Goal: Task Accomplishment & Management: Complete application form

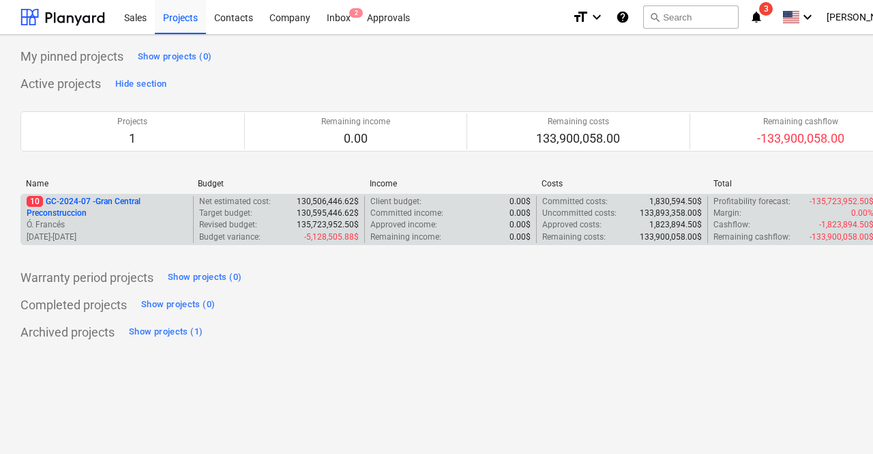
click at [122, 213] on p "10 GC-2024-07 - Gran Central Preconstruccion" at bounding box center [107, 207] width 161 height 23
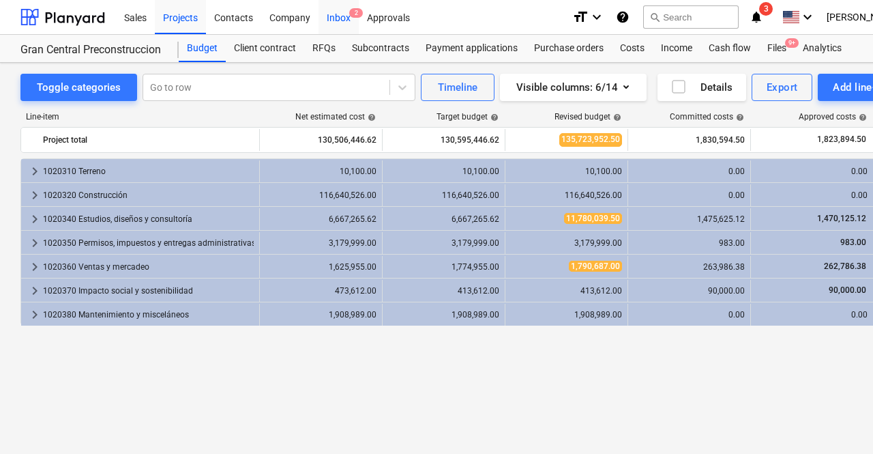
click at [341, 12] on div "Inbox 2" at bounding box center [339, 16] width 40 height 35
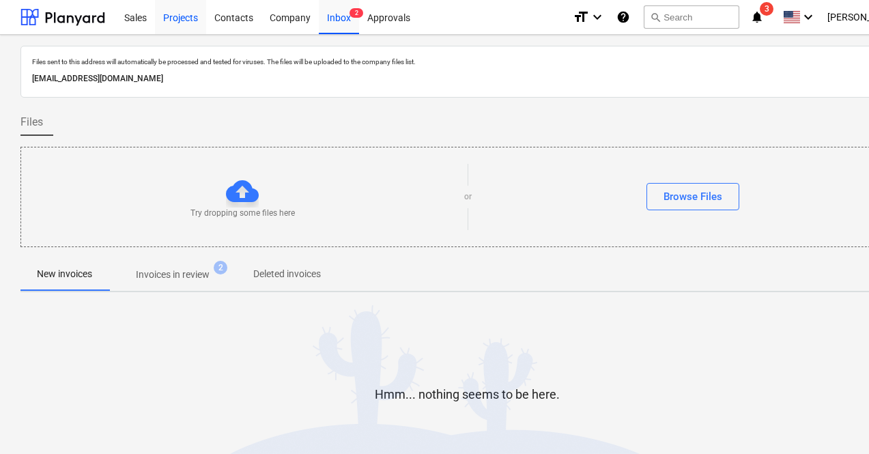
click at [172, 23] on div "Projects" at bounding box center [180, 16] width 51 height 35
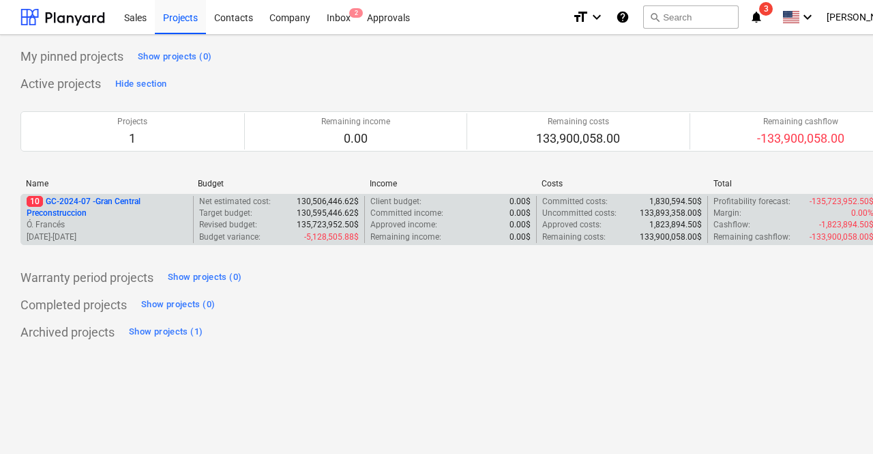
click at [139, 205] on p "10 GC-2024-07 - Gran Central Preconstruccion" at bounding box center [107, 207] width 161 height 23
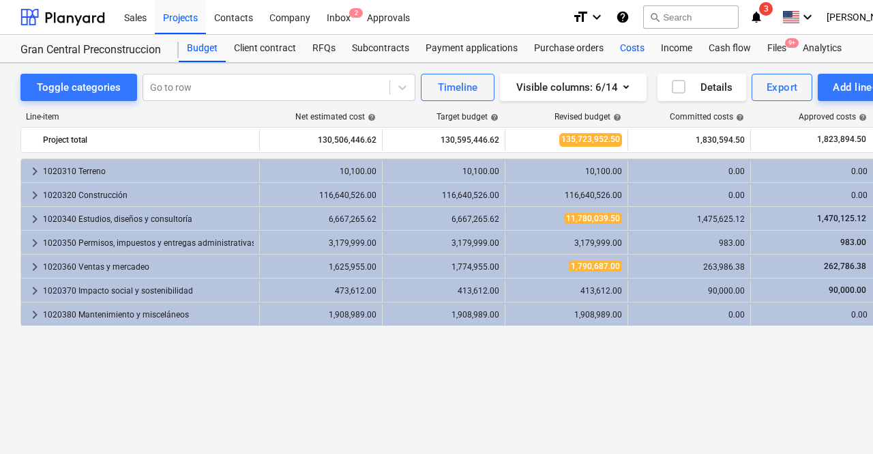
click at [617, 46] on div "Costs" at bounding box center [632, 48] width 41 height 27
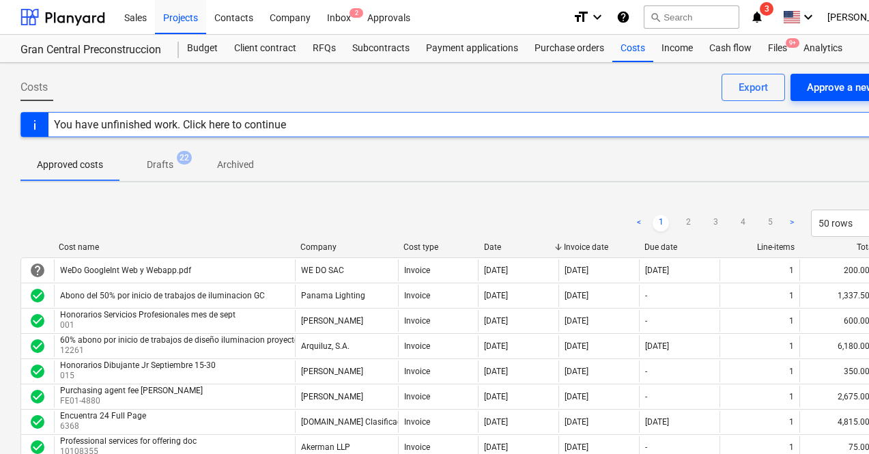
click at [845, 85] on div "Approve a new cost" at bounding box center [851, 87] width 90 height 18
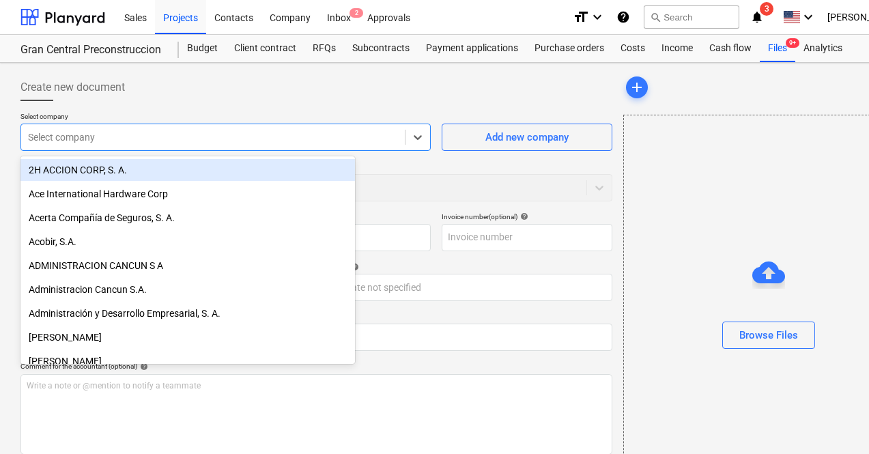
click at [270, 139] on div at bounding box center [213, 137] width 370 height 14
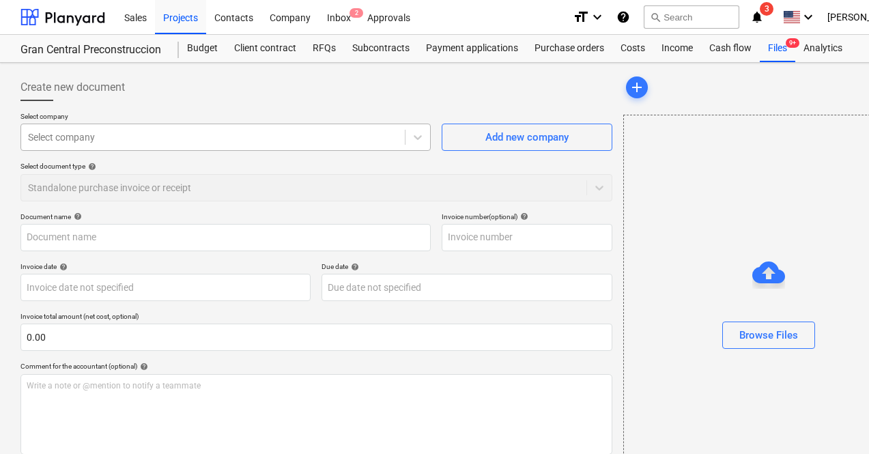
click at [144, 142] on div at bounding box center [213, 137] width 370 height 14
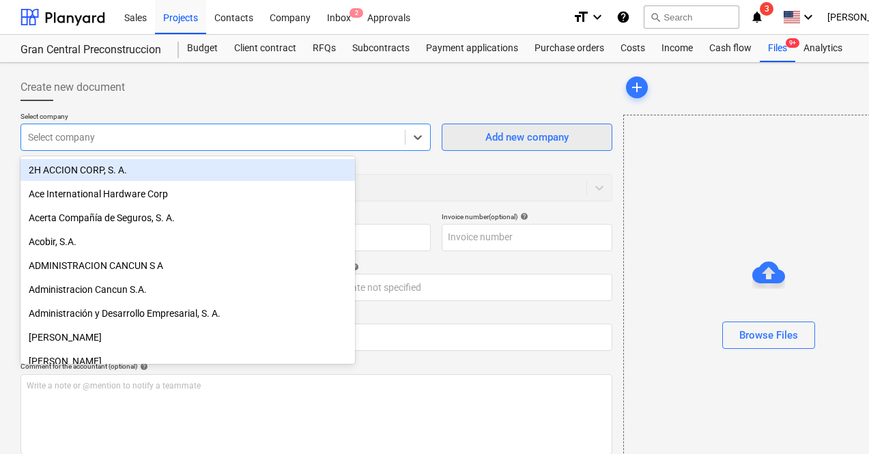
click at [459, 136] on span "Add new company" at bounding box center [527, 137] width 136 height 18
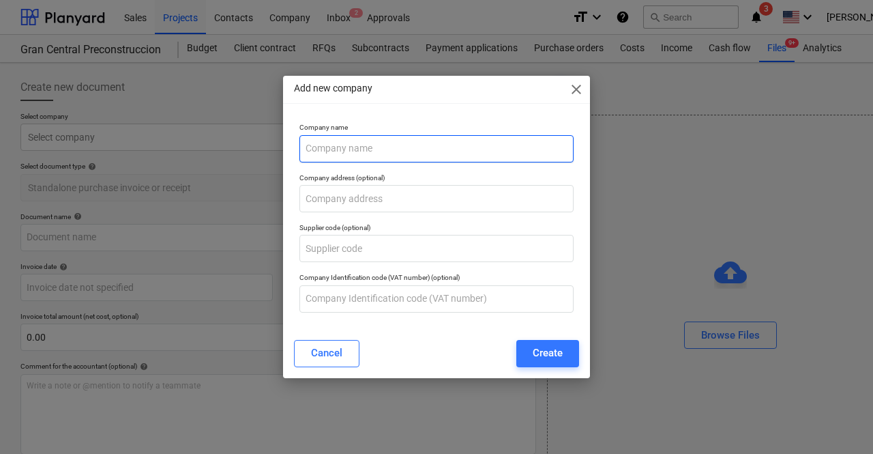
click at [386, 136] on input "text" at bounding box center [437, 148] width 274 height 27
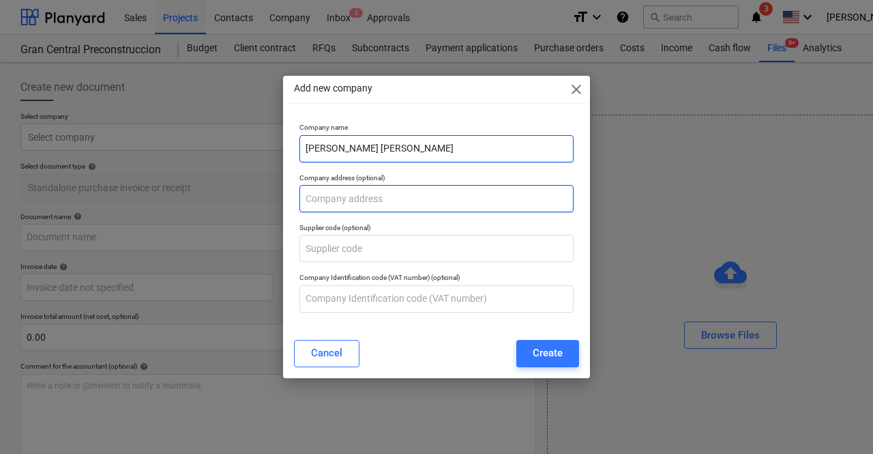
type input "[PERSON_NAME] [PERSON_NAME]"
click at [383, 206] on input "text" at bounding box center [437, 198] width 274 height 27
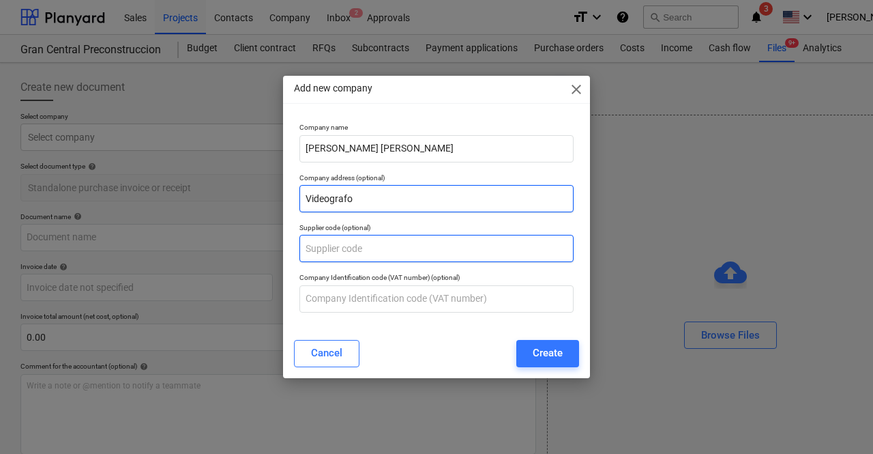
type input "Videografo"
click at [388, 246] on input "text" at bounding box center [437, 248] width 274 height 27
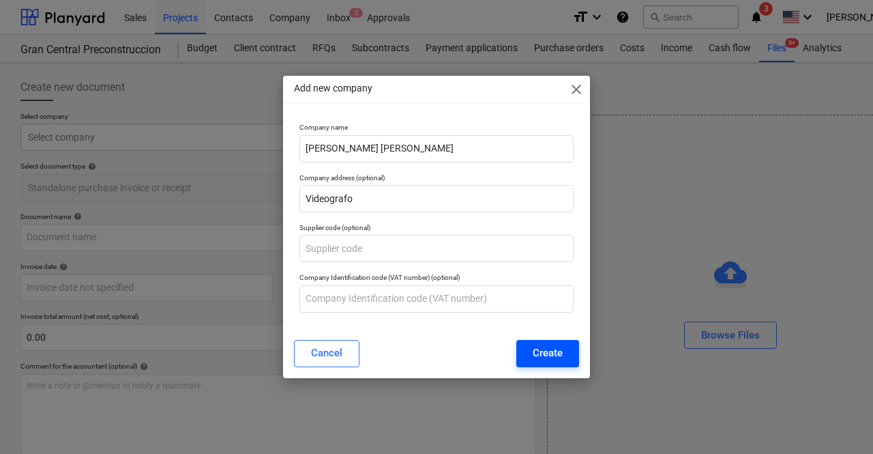
click at [532, 349] on button "Create" at bounding box center [548, 353] width 63 height 27
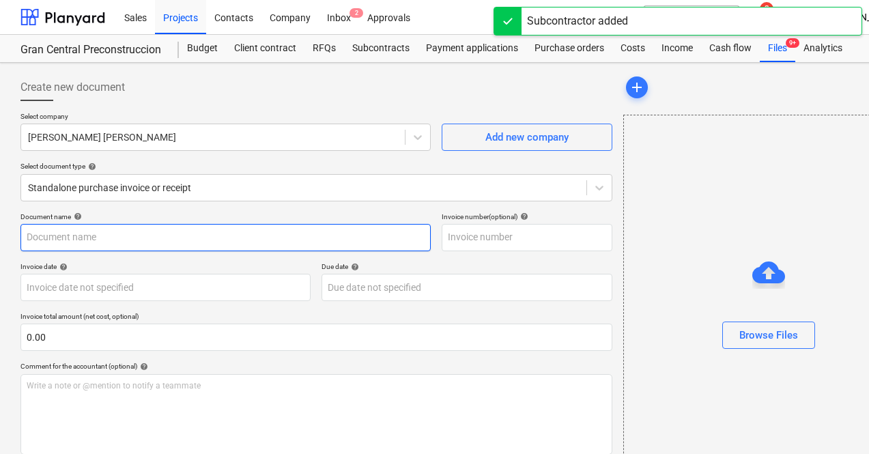
click at [129, 245] on input "text" at bounding box center [225, 237] width 410 height 27
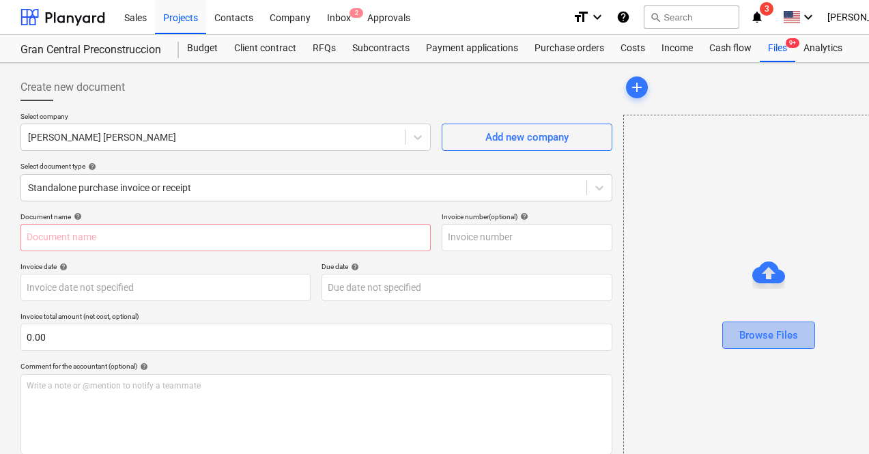
click at [739, 330] on div "Browse Files" at bounding box center [768, 335] width 59 height 18
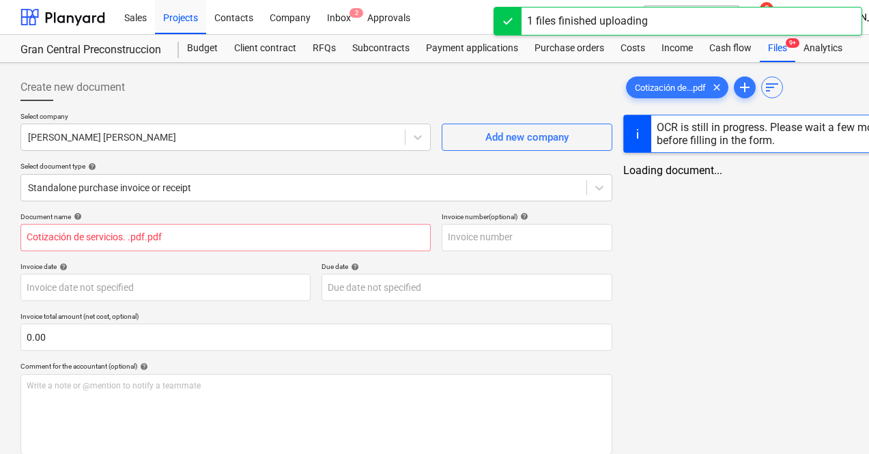
type input "Cotización de servicios. .pdf.pdf"
click at [145, 298] on body "Sales Projects Contacts Company Inbox 2 Approvals format_size keyboard_arrow_do…" at bounding box center [434, 227] width 869 height 454
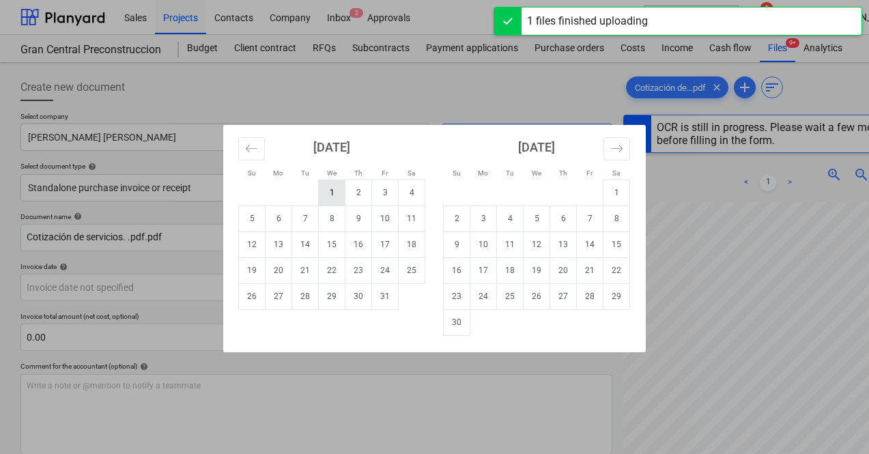
click at [326, 196] on td "1" at bounding box center [332, 192] width 27 height 26
type input "[DATE]"
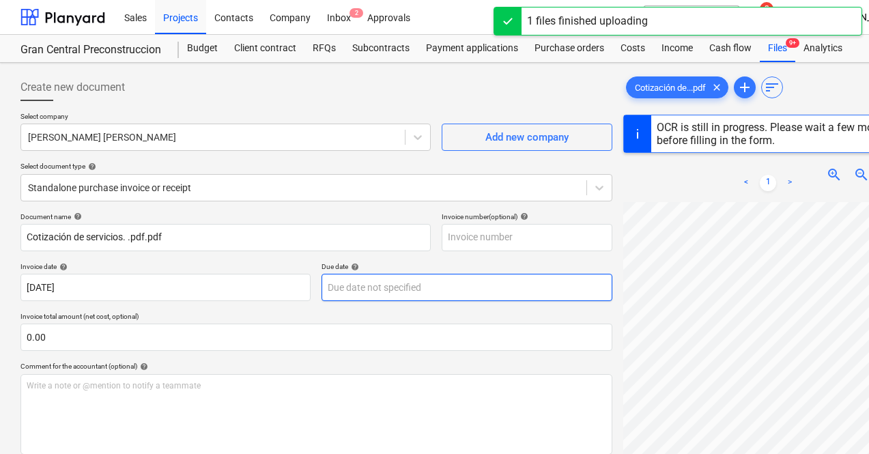
click at [377, 288] on body "Sales Projects Contacts Company Inbox 2 Approvals format_size keyboard_arrow_do…" at bounding box center [434, 227] width 869 height 454
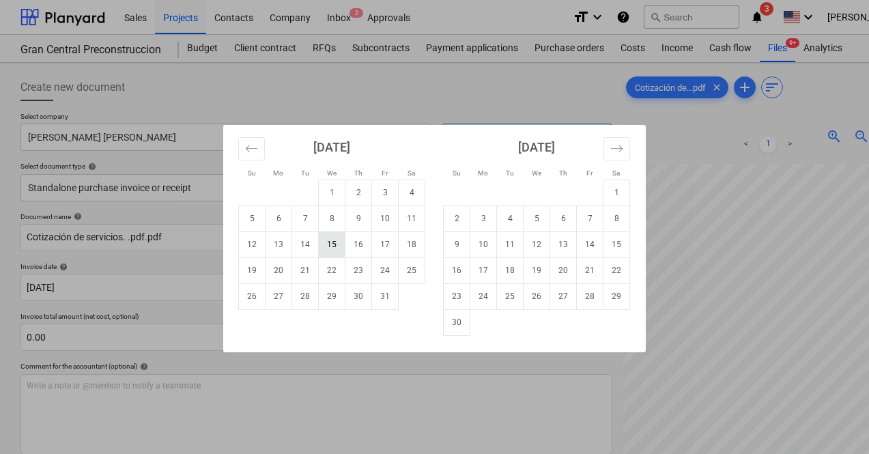
click at [329, 248] on td "15" at bounding box center [332, 244] width 27 height 26
type input "[DATE]"
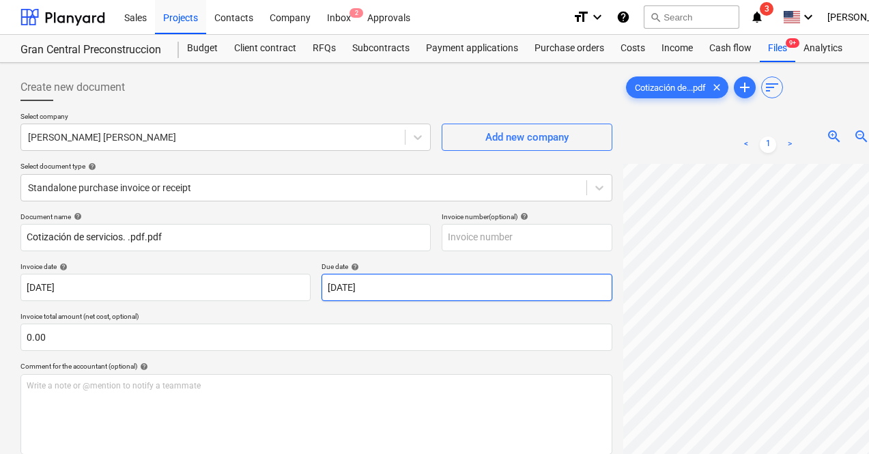
scroll to position [136, 0]
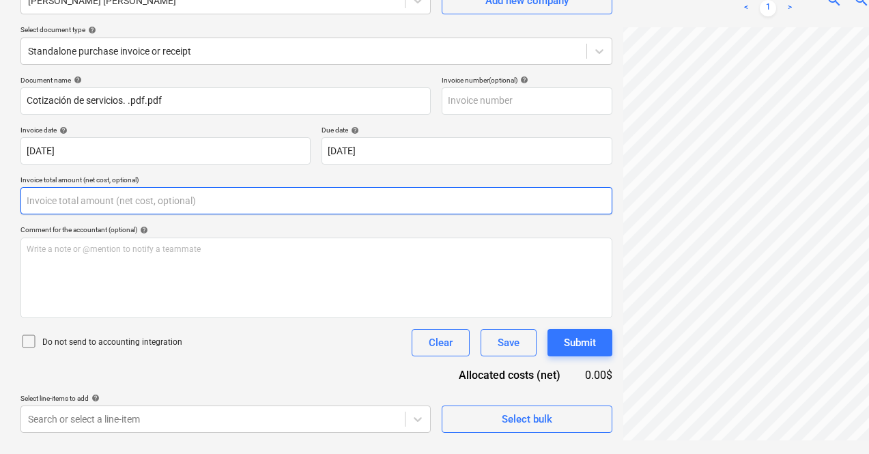
click at [143, 200] on input "text" at bounding box center [316, 200] width 592 height 27
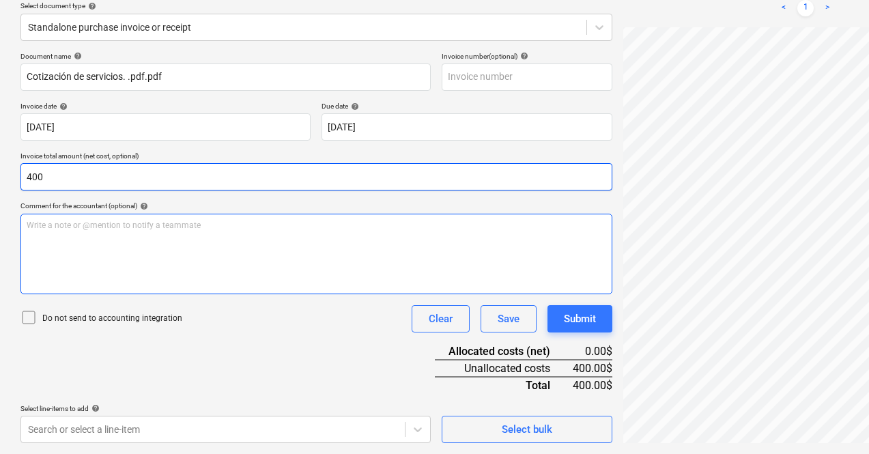
scroll to position [15, 0]
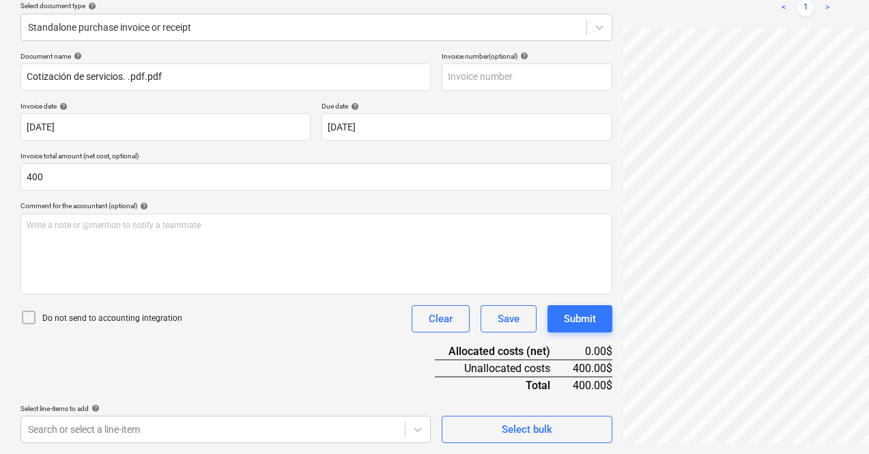
type input "400.00"
click at [246, 348] on div "Document name help Cotización de servicios. .pdf.pdf Invoice number (optional)…" at bounding box center [316, 247] width 592 height 391
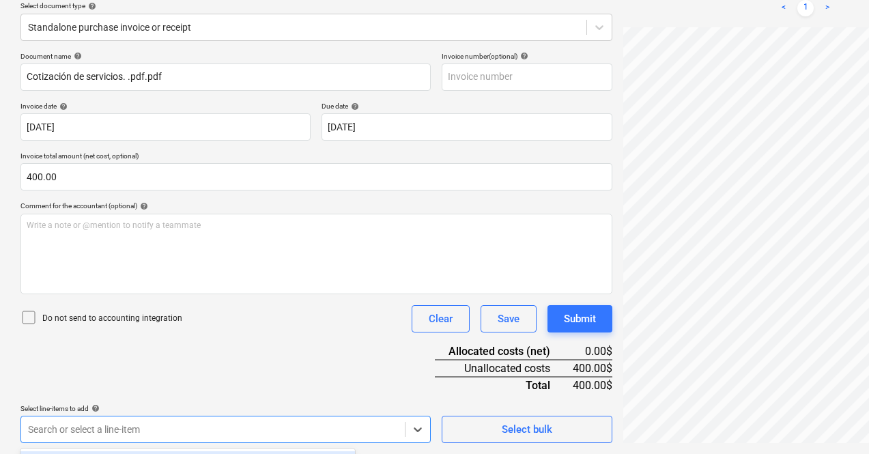
scroll to position [362, 0]
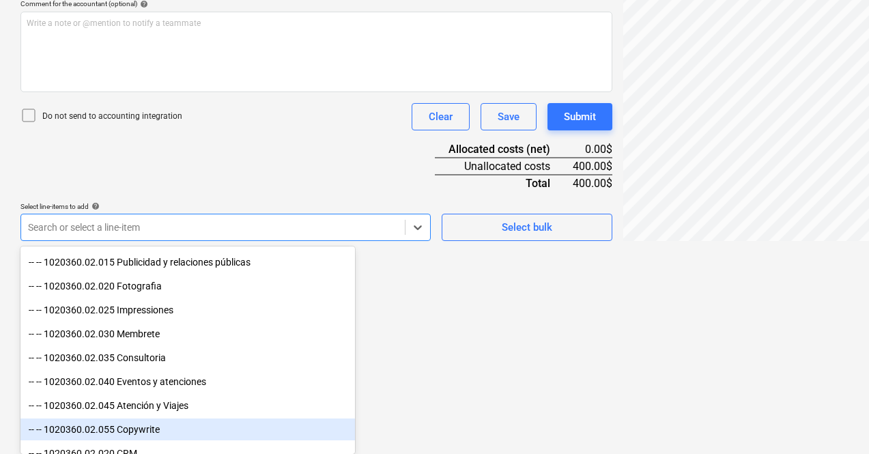
scroll to position [1169, 0]
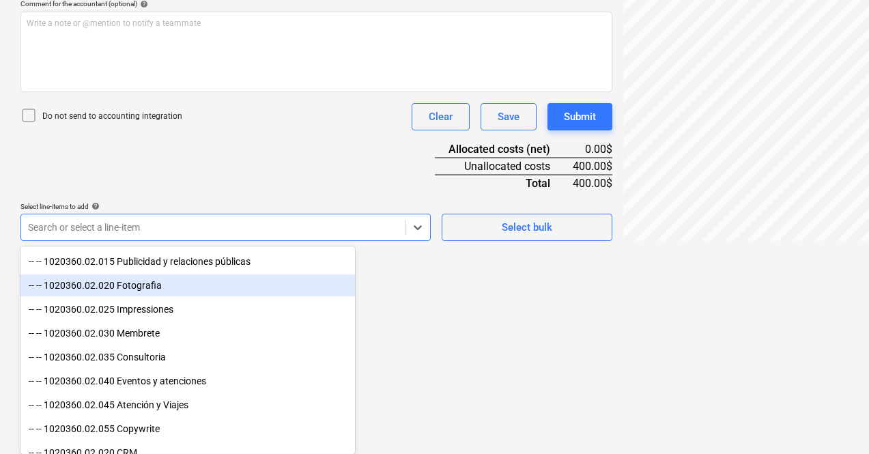
click at [153, 289] on div "-- -- 1020360.02.020 Fotografia" at bounding box center [187, 285] width 334 height 22
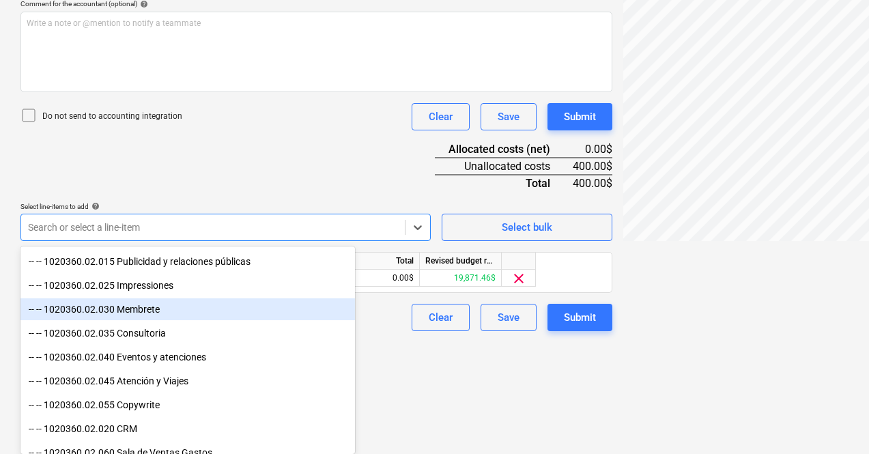
scroll to position [250, 0]
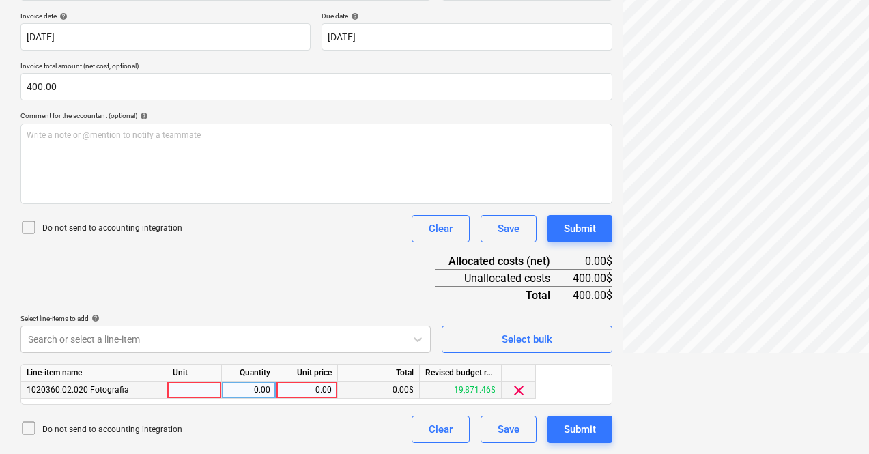
click at [403, 392] on div "0.00$" at bounding box center [379, 389] width 82 height 17
click at [413, 390] on div "0.00$" at bounding box center [379, 389] width 82 height 17
click at [394, 391] on div "0.00$" at bounding box center [379, 389] width 82 height 17
click at [212, 392] on div at bounding box center [194, 389] width 55 height 17
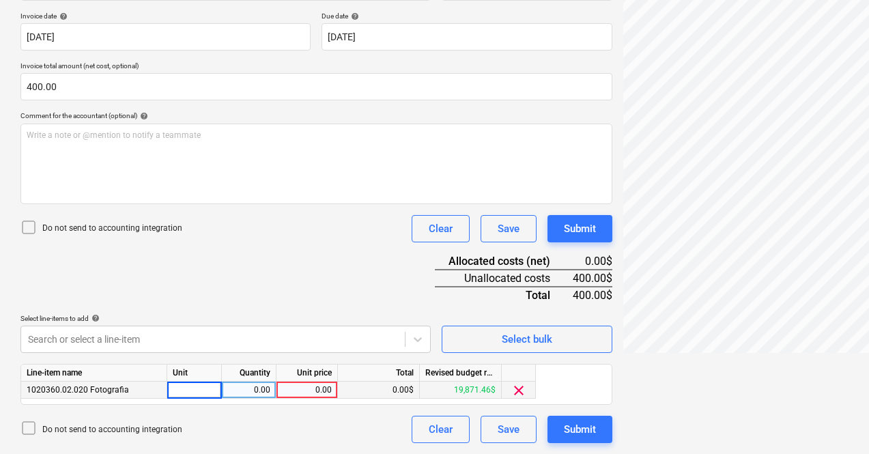
type input "1"
click at [267, 389] on div "0.00" at bounding box center [248, 389] width 43 height 17
type input "1"
click at [328, 390] on div "0.00" at bounding box center [307, 389] width 50 height 17
type input "400"
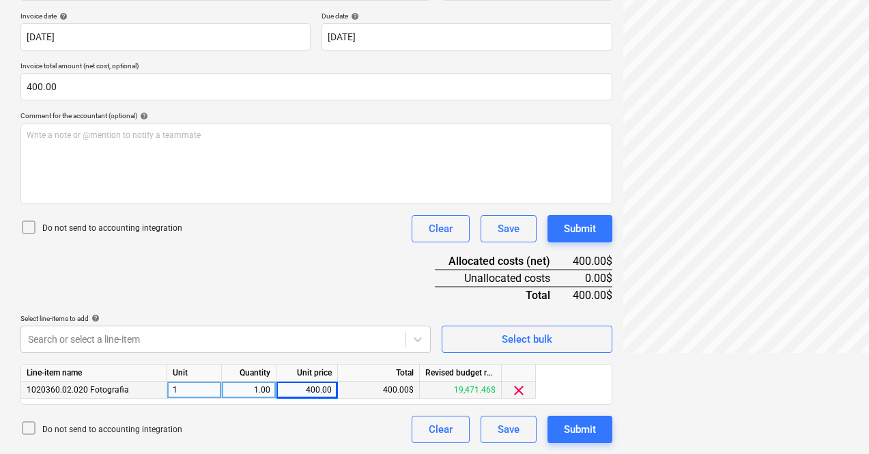
click at [617, 413] on div "Cotización de...pdf clear add sort < 1 > zoom_in zoom_out chat 0 save_alt" at bounding box center [767, 133] width 301 height 630
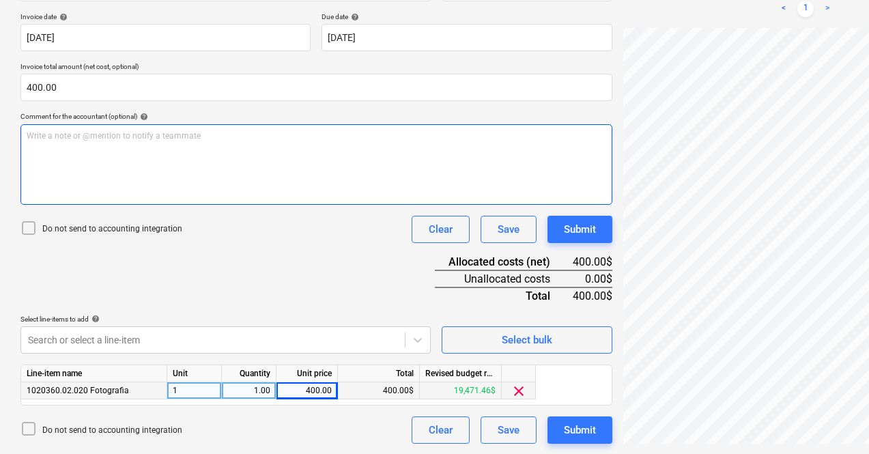
click at [364, 158] on div "Write a note or @mention to notify a teammate [PERSON_NAME]" at bounding box center [316, 164] width 592 height 81
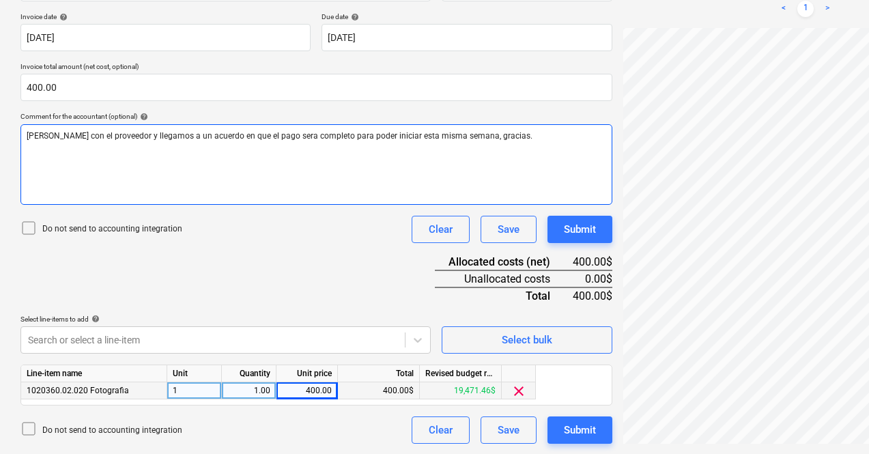
click at [265, 139] on span "[PERSON_NAME] con el proveedor y llegamos a un acuerdo en que el pago sera comp…" at bounding box center [280, 136] width 506 height 10
click at [34, 139] on span "[PERSON_NAME] con el proveedor y llegamos a un acuerdo en que el pago será comp…" at bounding box center [280, 136] width 506 height 10
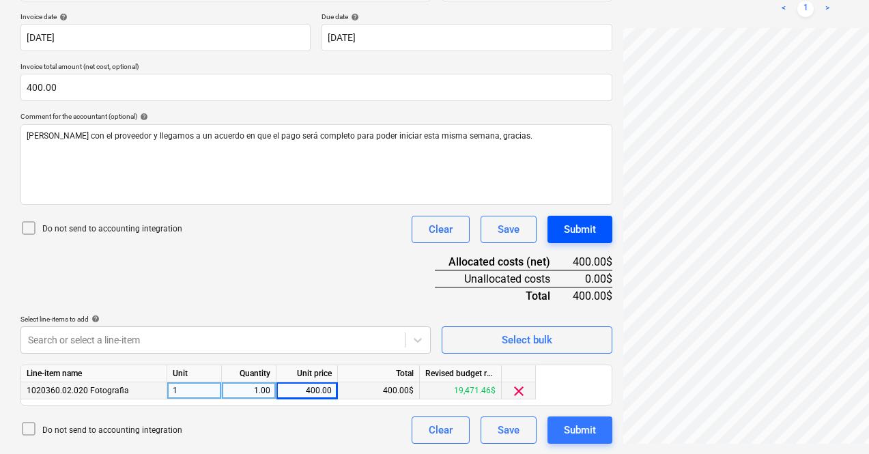
click at [564, 237] on div "Submit" at bounding box center [580, 229] width 32 height 18
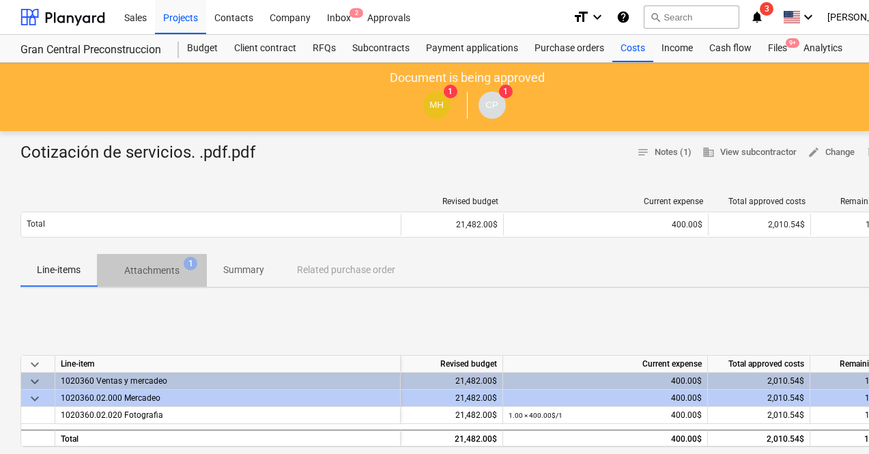
click at [151, 282] on span "Attachments 1" at bounding box center [152, 270] width 110 height 25
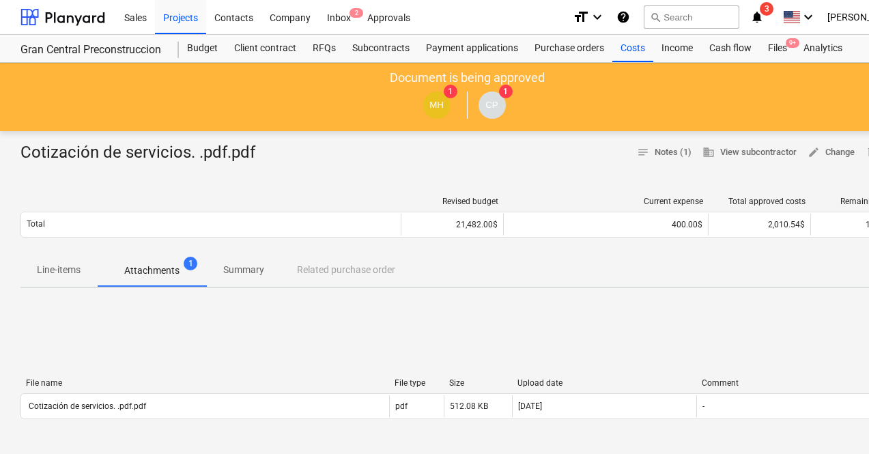
scroll to position [86, 0]
